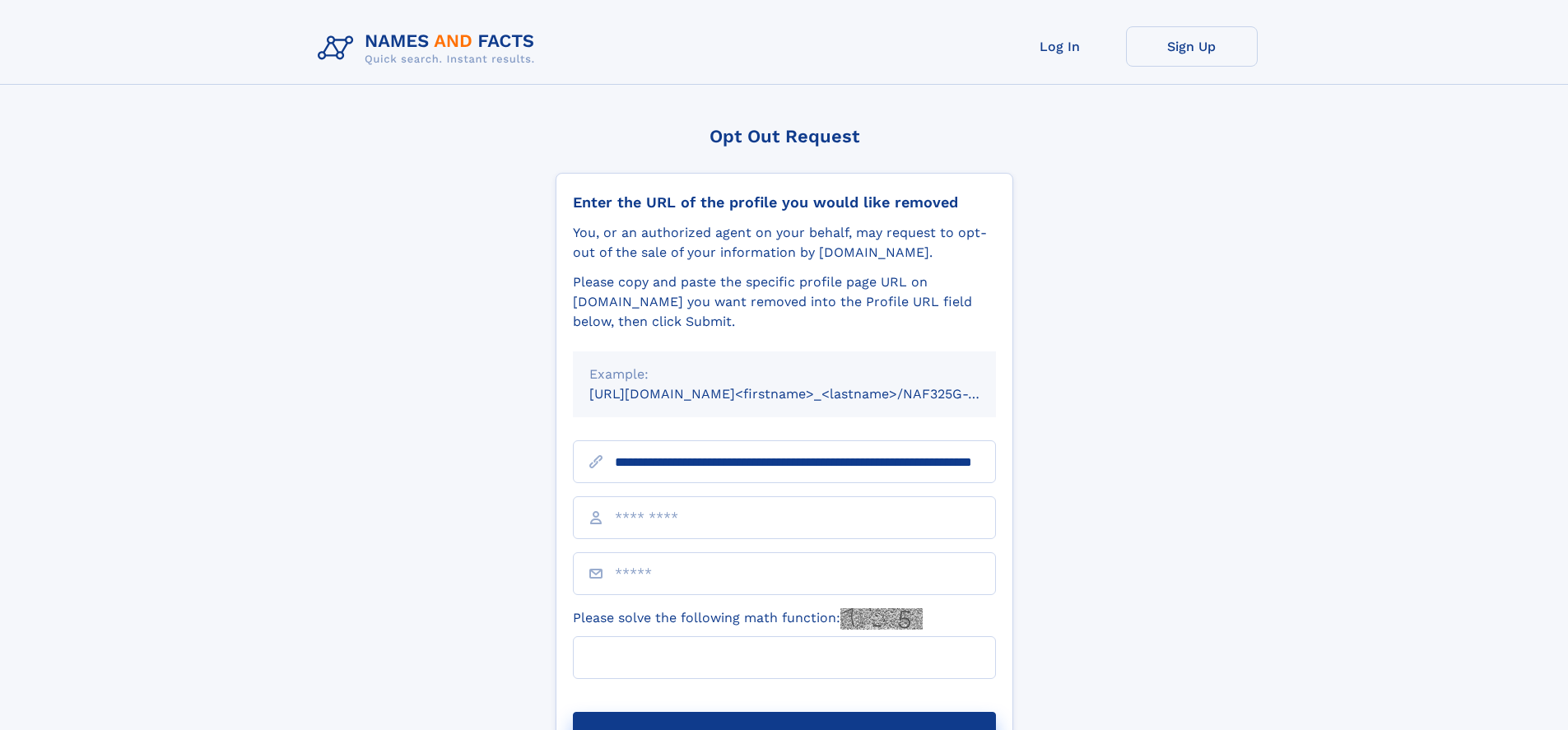
scroll to position [0, 155]
type input "**********"
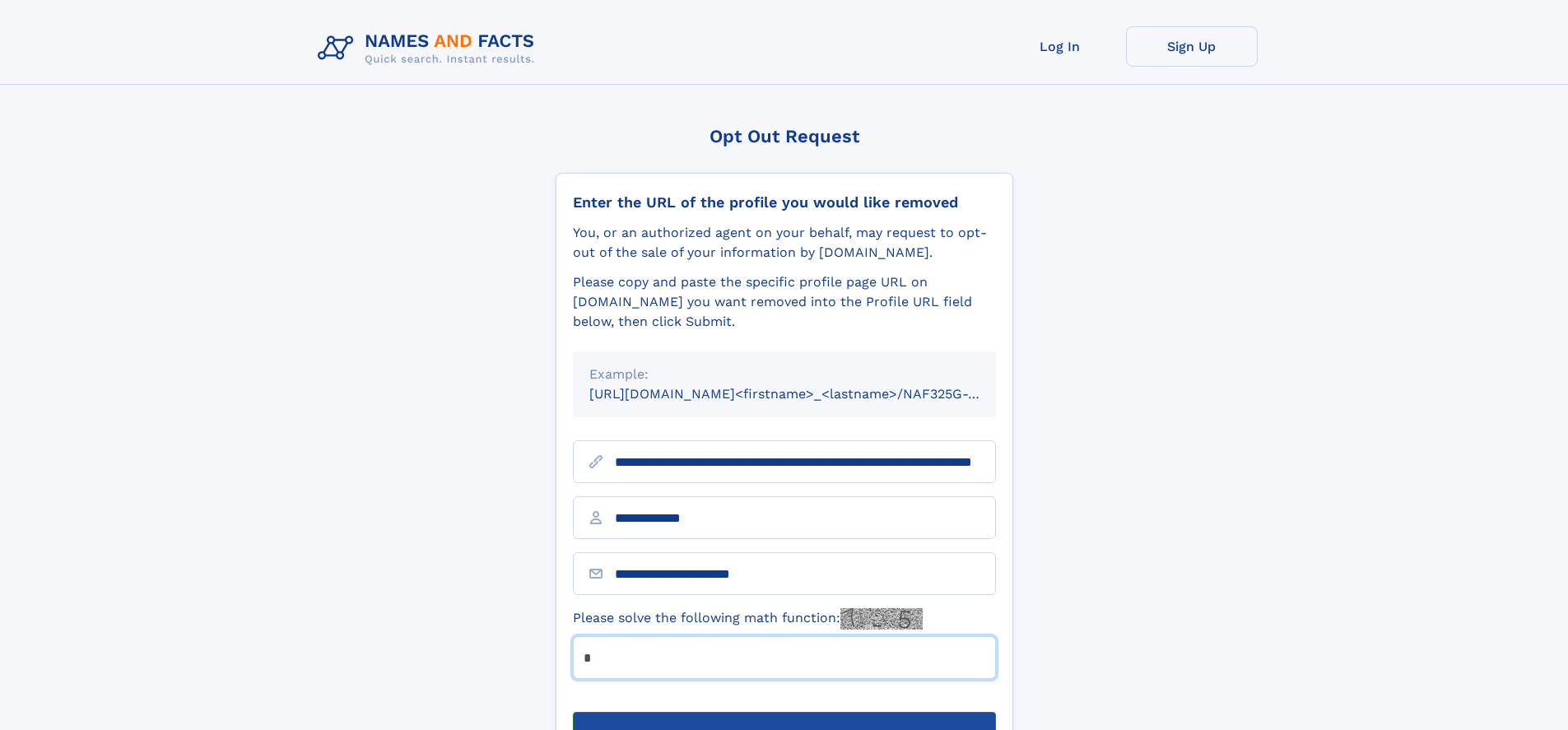
type input "*"
click at [783, 712] on button "Submit Opt Out Request" at bounding box center [784, 738] width 423 height 52
